Goal: Information Seeking & Learning: Learn about a topic

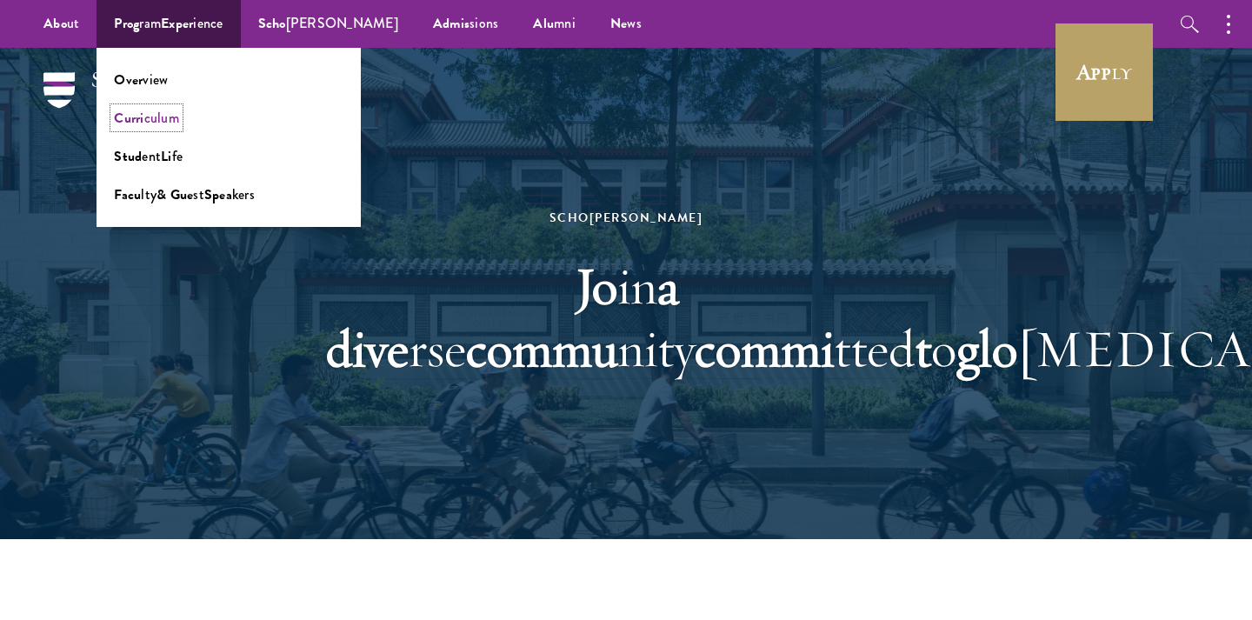
click at [171, 125] on span "[PERSON_NAME]" at bounding box center [146, 118] width 65 height 20
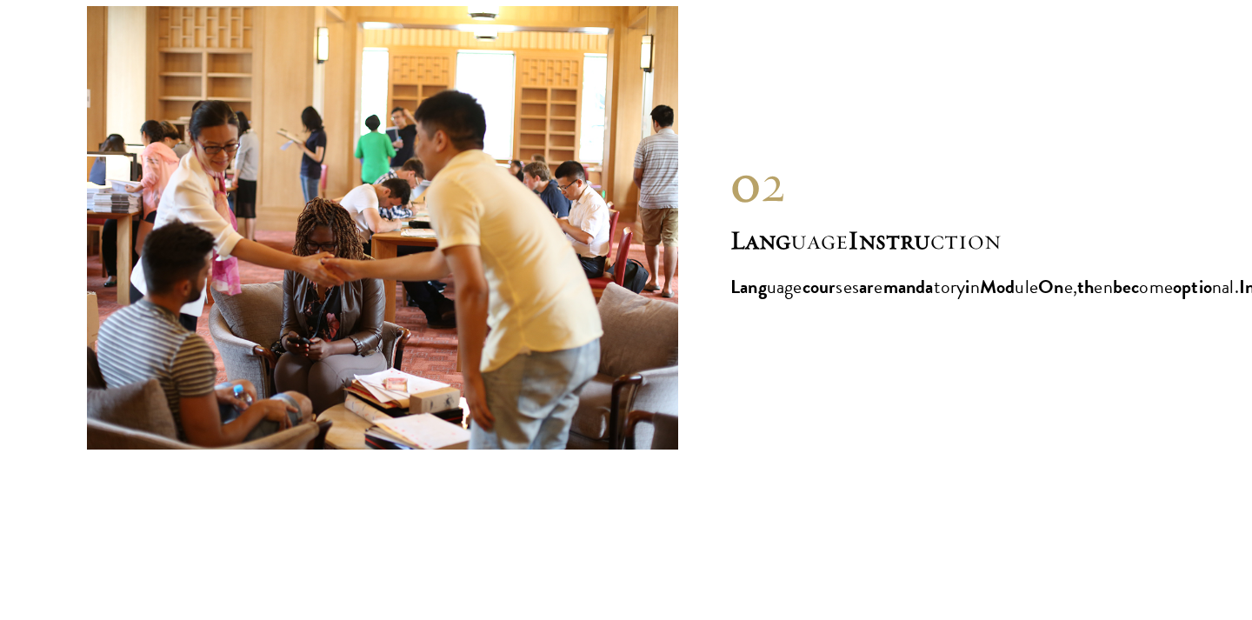
scroll to position [7222, 0]
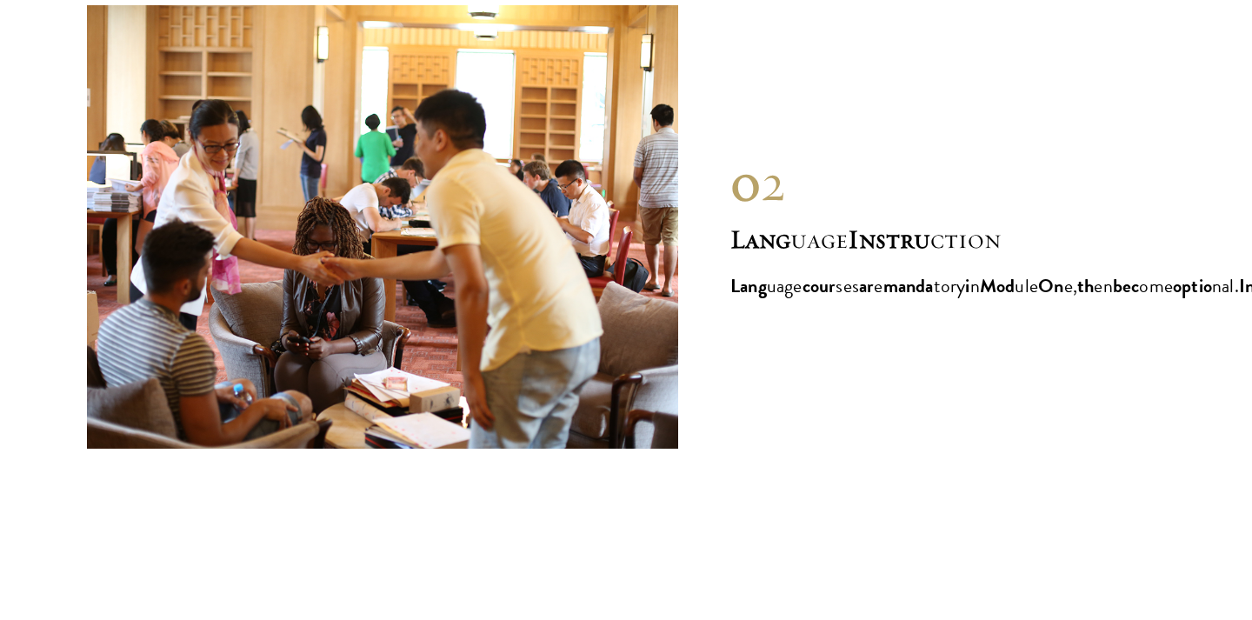
drag, startPoint x: 83, startPoint y: 31, endPoint x: 393, endPoint y: 259, distance: 384.9
click at [393, 259] on section "Immer sive Curri culum Ea ch yea r, th e Schwa rzman Scho lars curri culum i s …" at bounding box center [626, 415] width 1252 height 2763
copy div "De ep Di ve i n Chi na Th e hall mark o f th e De ep Di ve cou rse i s a n inte…"
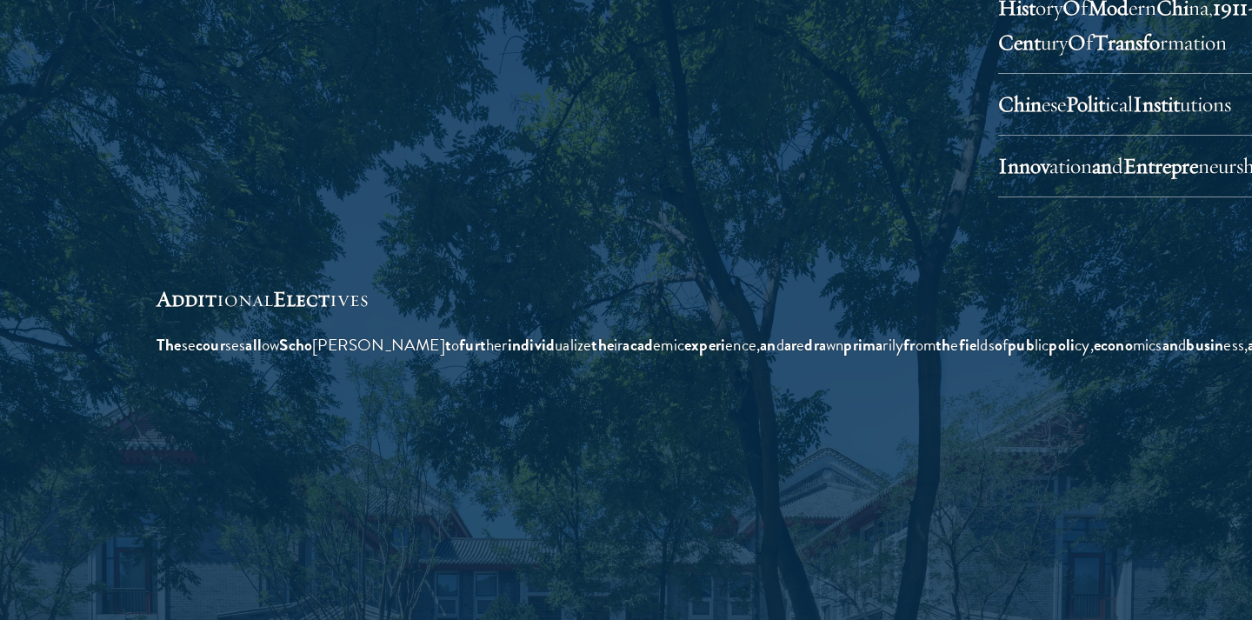
scroll to position [4944, 0]
